Goal: Transaction & Acquisition: Purchase product/service

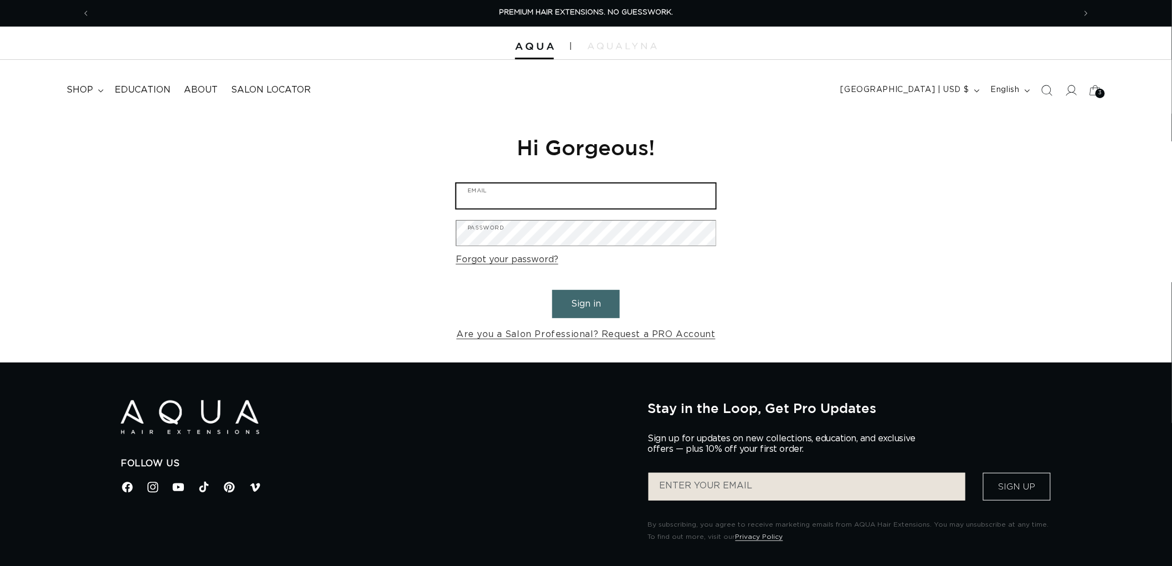
type input "[EMAIL_ADDRESS][DOMAIN_NAME]"
click at [580, 305] on button "Sign in" at bounding box center [586, 304] width 68 height 28
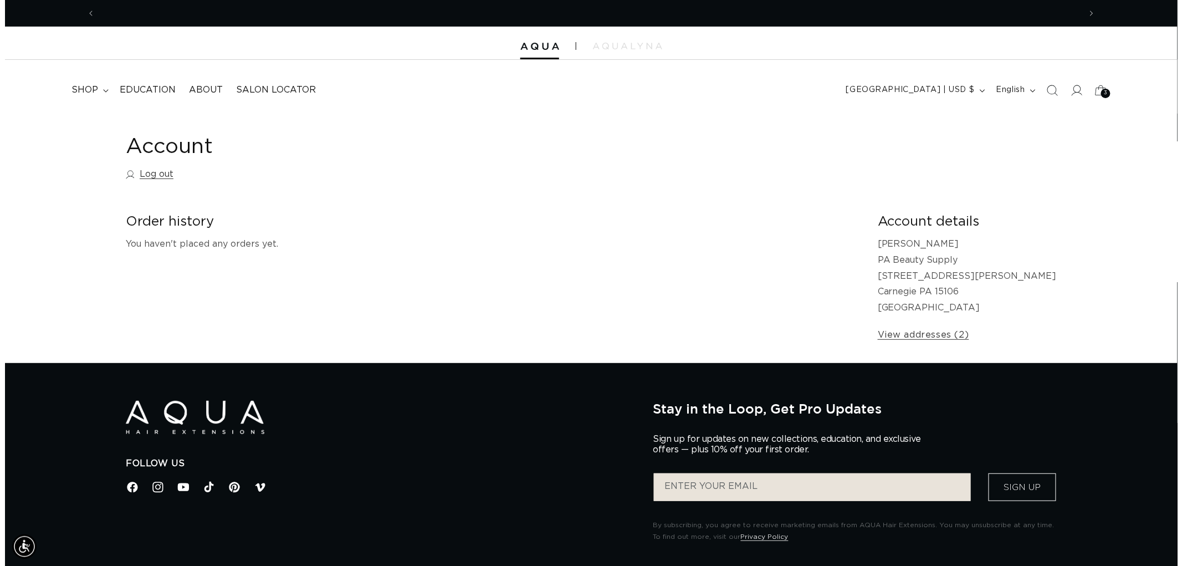
scroll to position [0, 984]
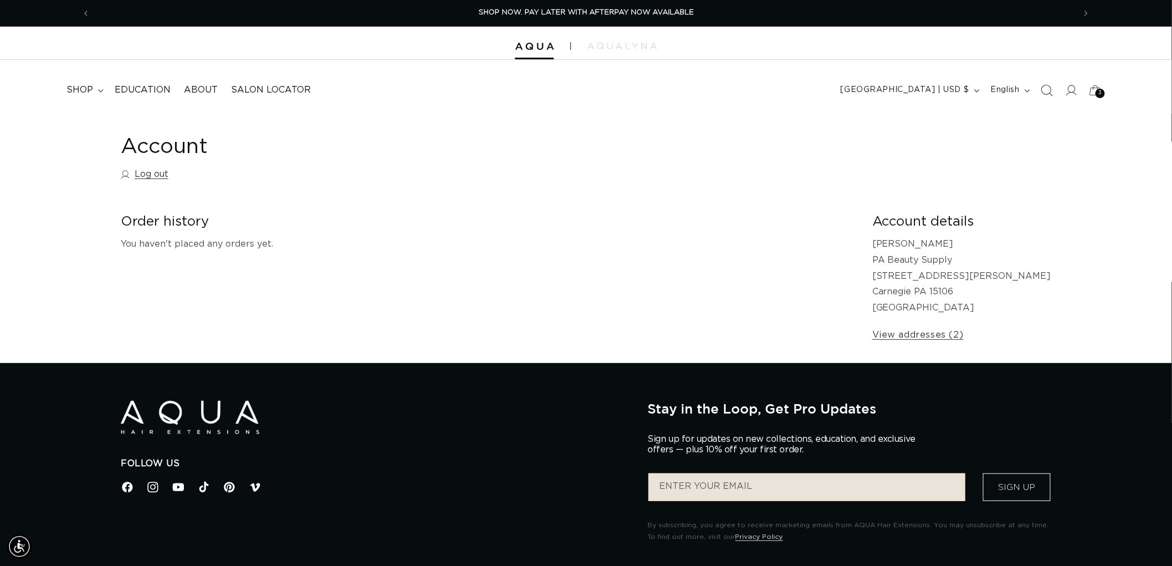
click at [1054, 89] on span "Search" at bounding box center [1047, 90] width 24 height 24
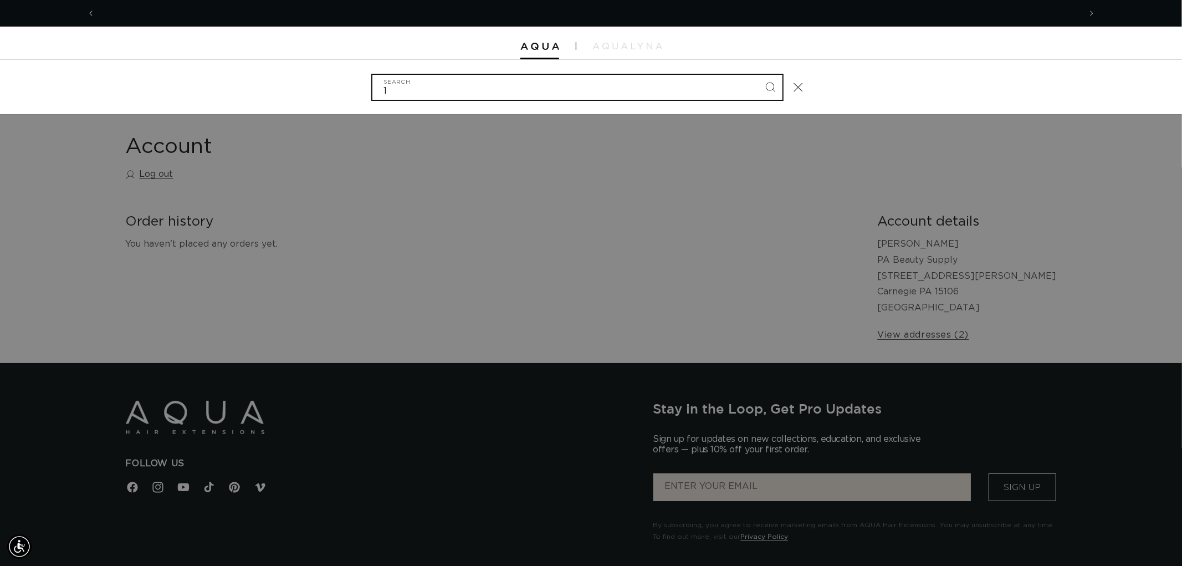
scroll to position [0, 0]
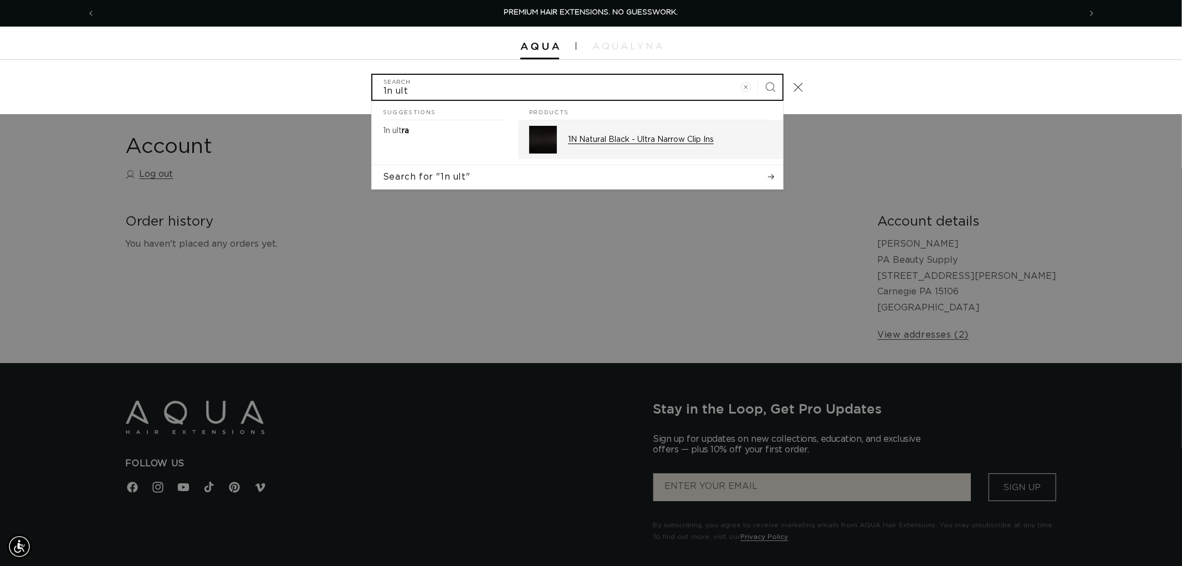
type input "1n ult"
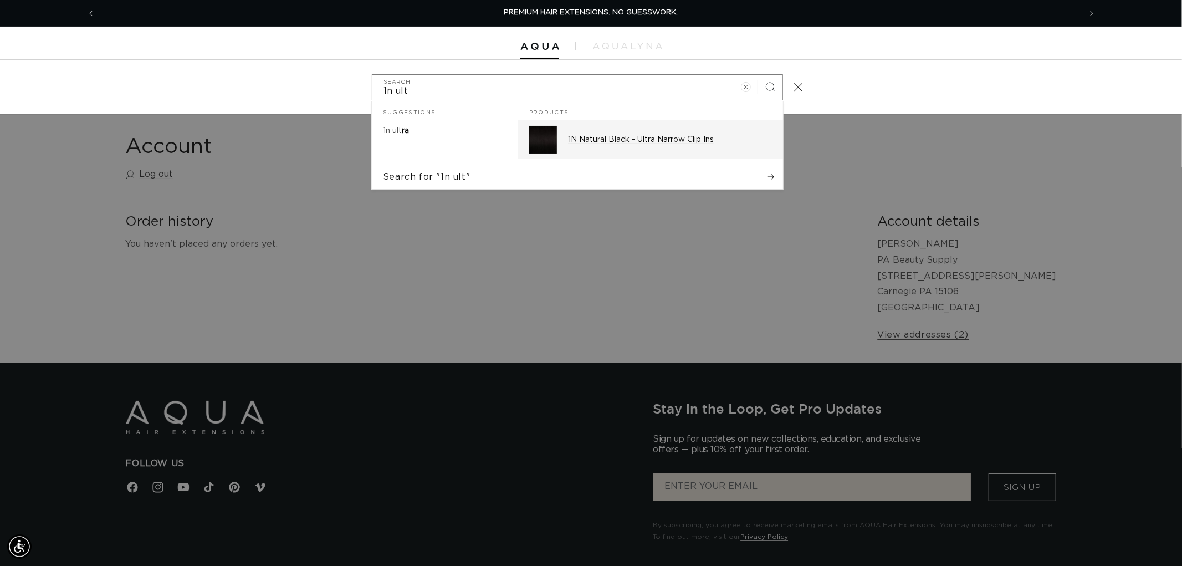
click at [651, 140] on p "1N Natural Black - Ultra Narrow Clip Ins" at bounding box center [670, 140] width 204 height 10
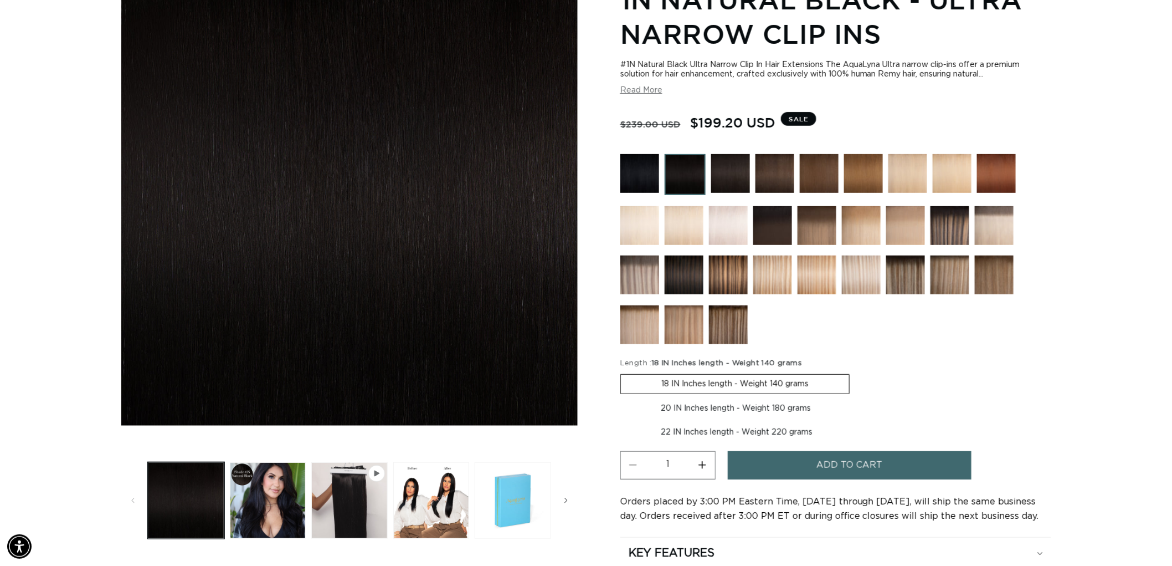
scroll to position [0, 984]
